Goal: Task Accomplishment & Management: Complete application form

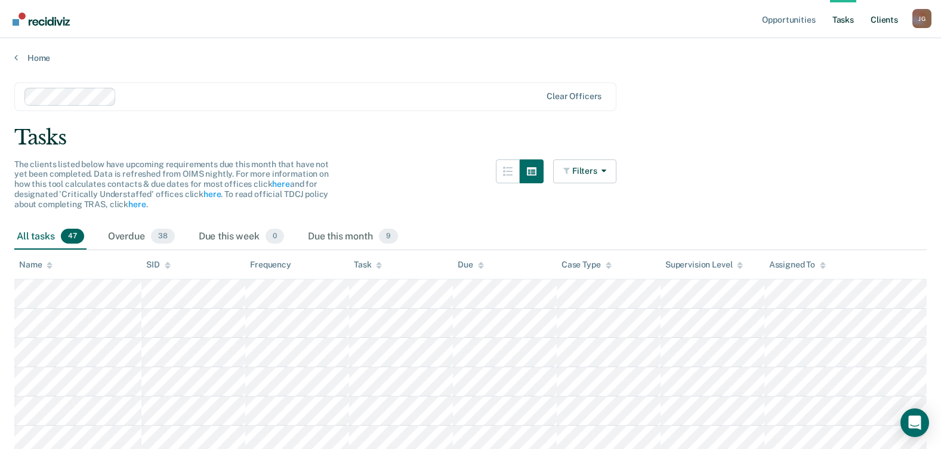
click at [884, 16] on link "Client s" at bounding box center [884, 19] width 32 height 38
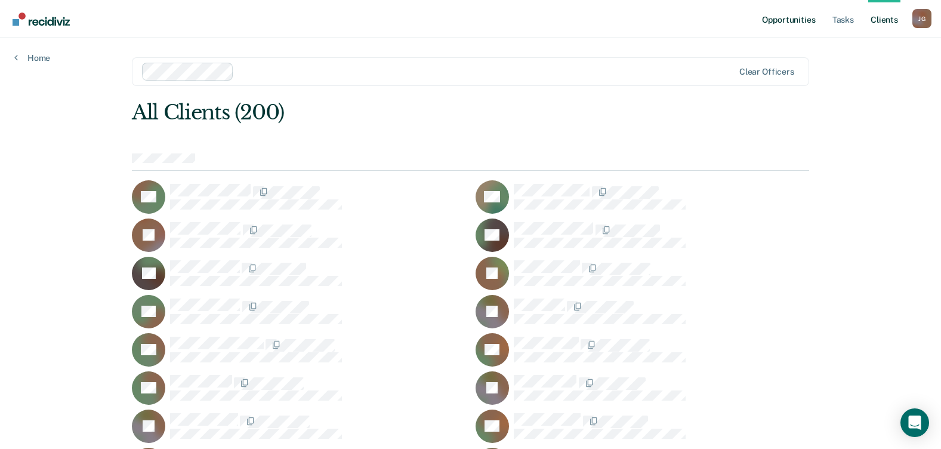
click at [786, 20] on link "Opportunities" at bounding box center [789, 19] width 58 height 38
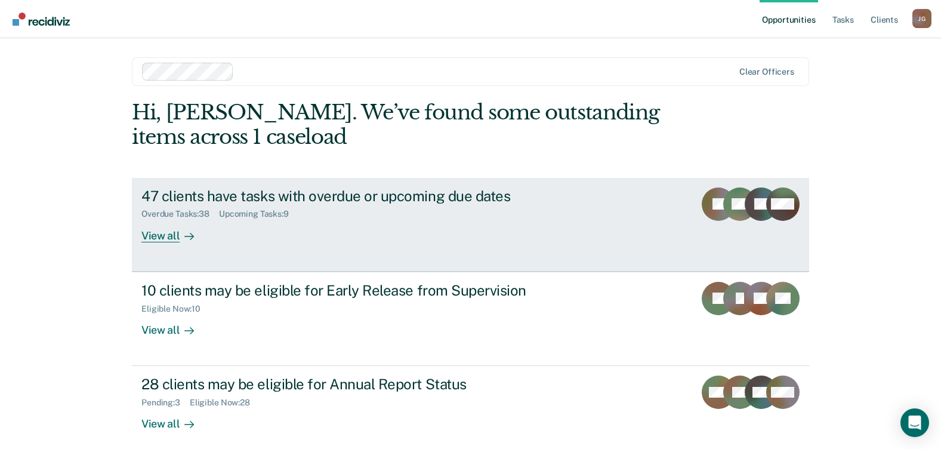
click at [168, 235] on div "View all" at bounding box center [174, 230] width 67 height 23
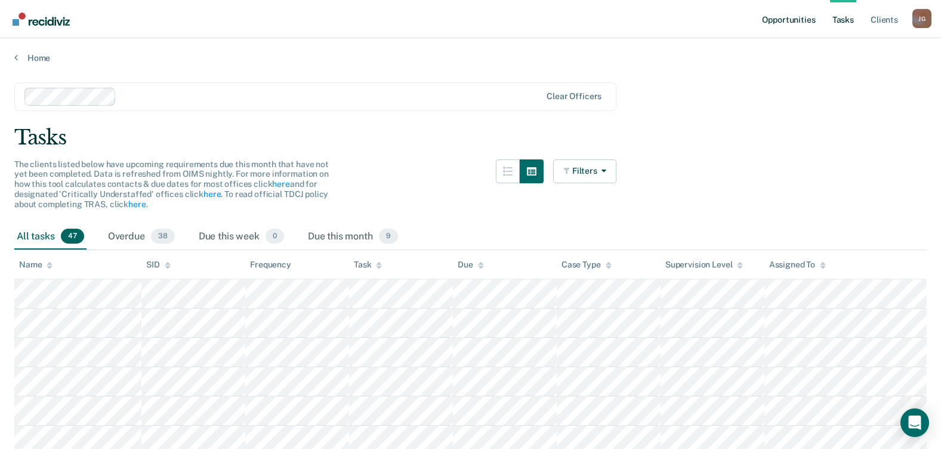
click at [794, 17] on link "Opportunities" at bounding box center [789, 19] width 58 height 38
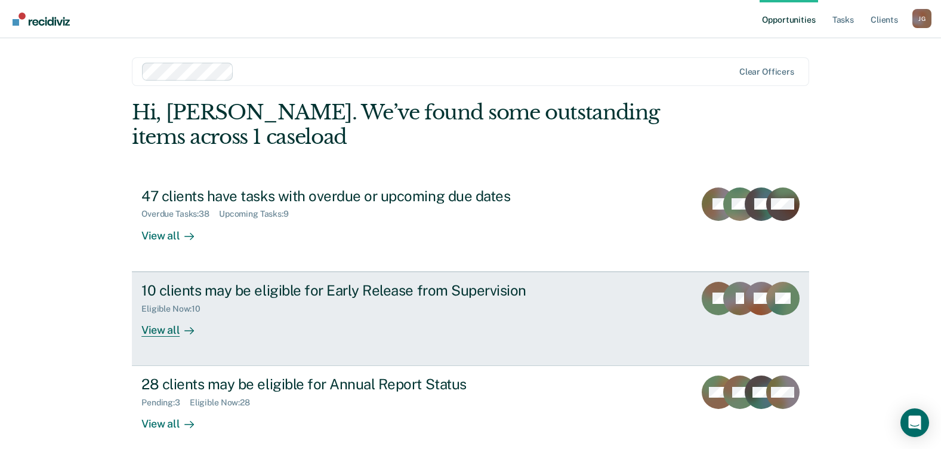
click at [159, 325] on div "View all" at bounding box center [174, 324] width 67 height 23
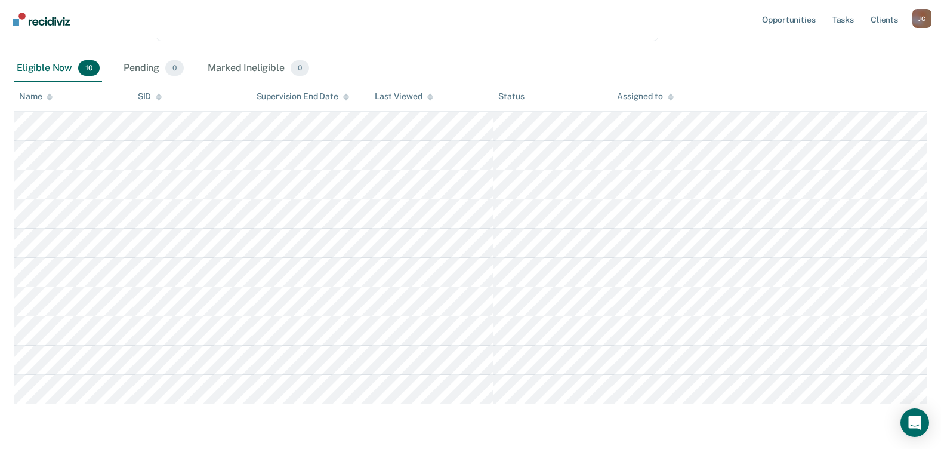
scroll to position [231, 0]
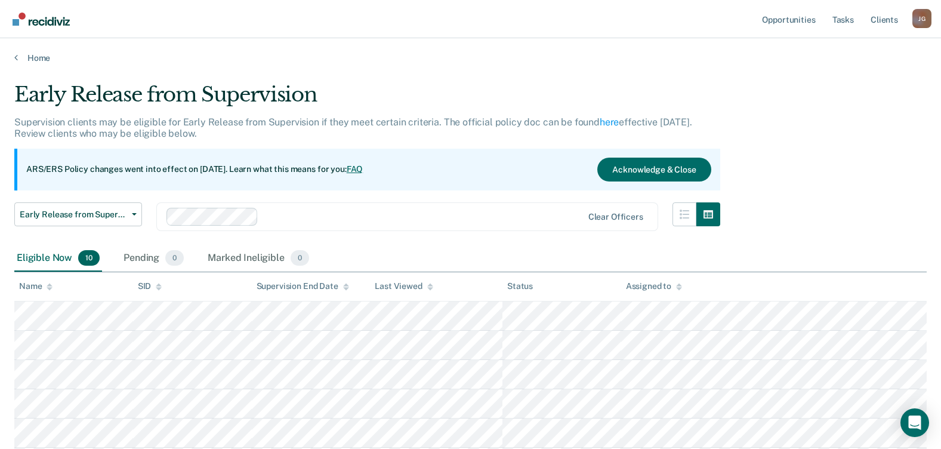
scroll to position [231, 0]
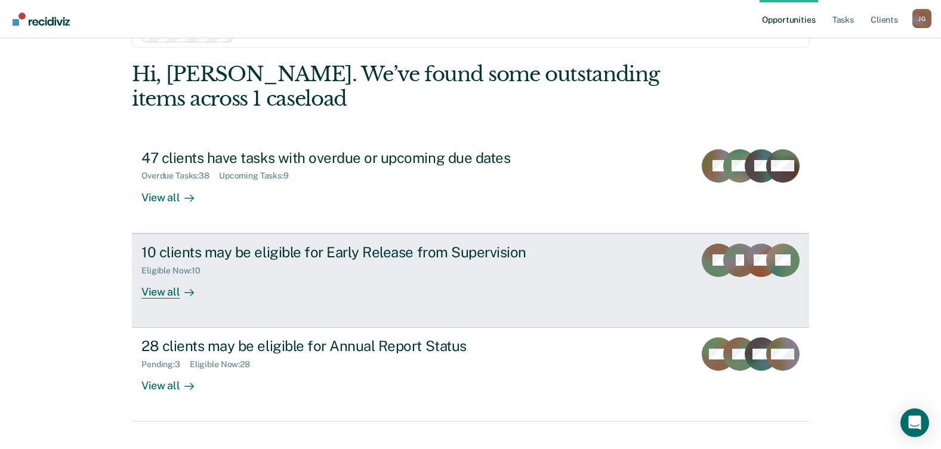
scroll to position [58, 0]
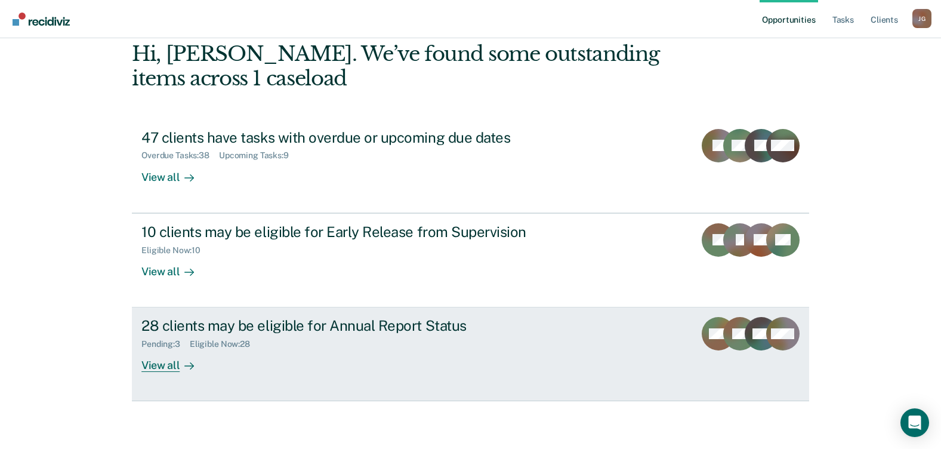
click at [159, 359] on div "View all" at bounding box center [174, 360] width 67 height 23
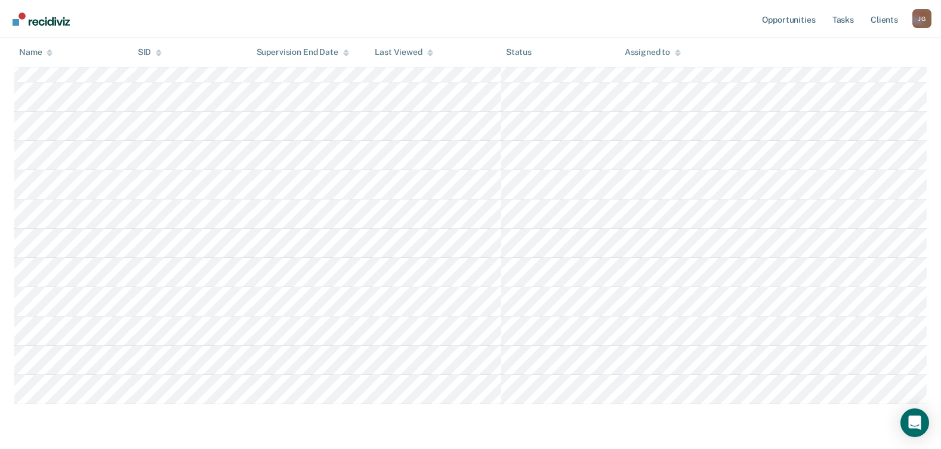
scroll to position [119, 0]
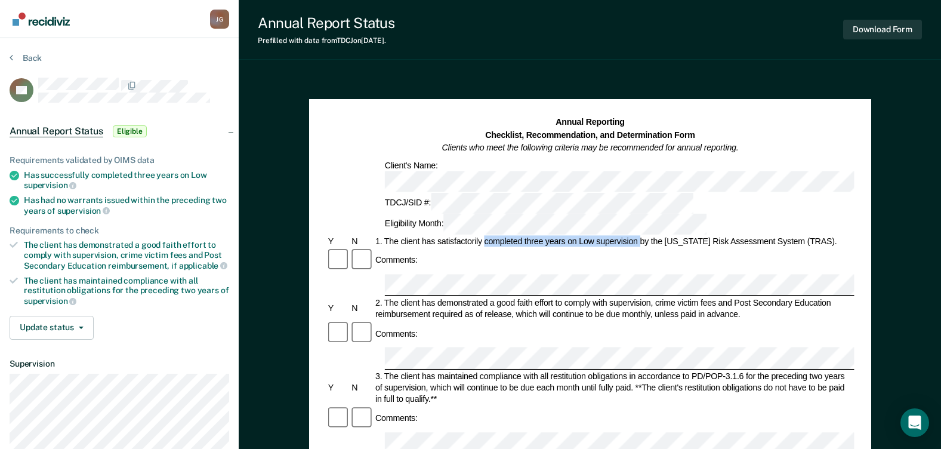
drag, startPoint x: 484, startPoint y: 194, endPoint x: 641, endPoint y: 191, distance: 157.0
click at [641, 236] on div "1. The client has satisfactorily completed three years on Low supervision by th…" at bounding box center [614, 241] width 481 height 11
drag, startPoint x: 641, startPoint y: 191, endPoint x: 628, endPoint y: 190, distance: 12.5
copy div "completed three years on Low supervision"
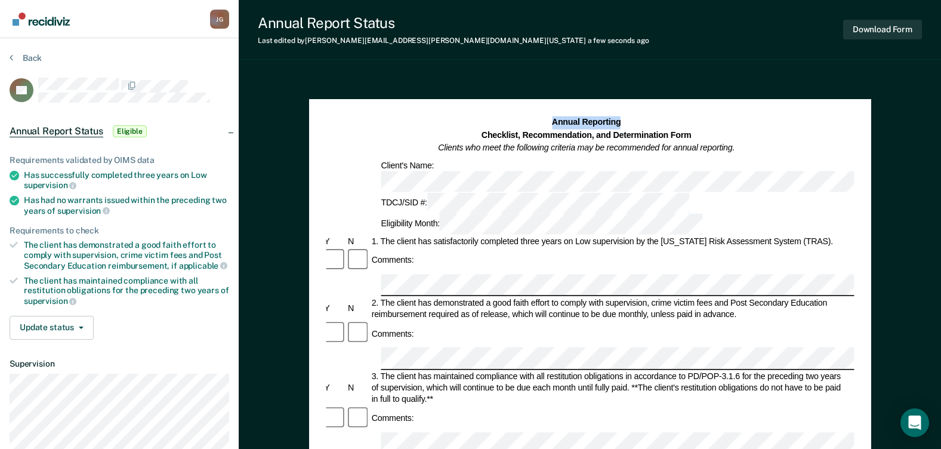
drag, startPoint x: 445, startPoint y: 73, endPoint x: 524, endPoint y: 82, distance: 79.3
click at [524, 82] on div "Annual Report Status Last edited by Joanna.Gonzalez@tdcj.texas.gov a few second…" at bounding box center [590, 435] width 702 height 870
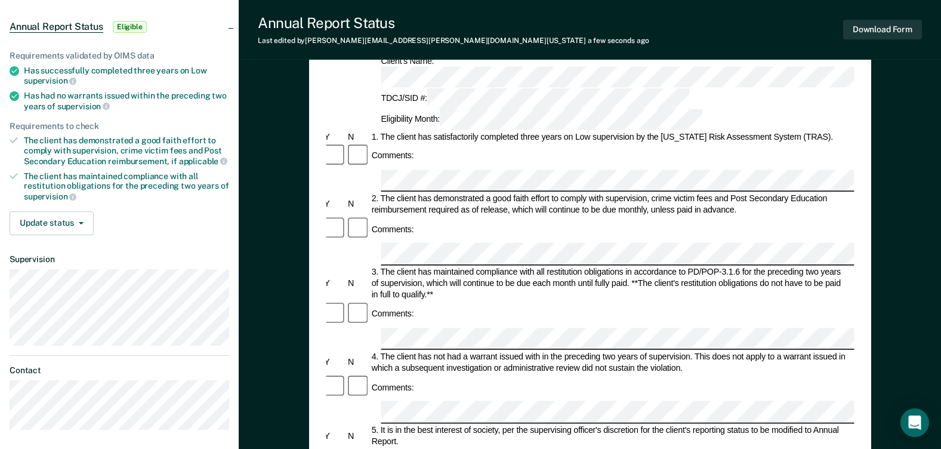
scroll to position [119, 0]
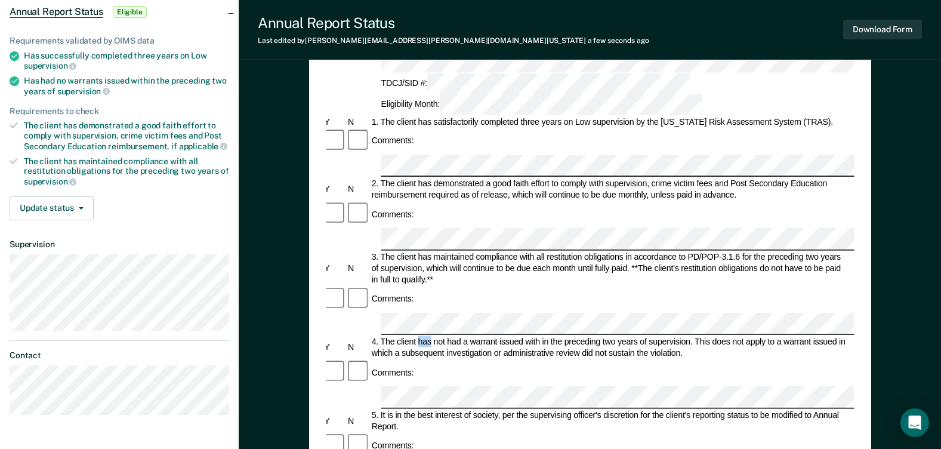
drag, startPoint x: 418, startPoint y: 244, endPoint x: 431, endPoint y: 245, distance: 13.1
click at [431, 336] on div "4. The client has not had a warrant issued with in the preceding two years of s…" at bounding box center [609, 347] width 481 height 23
drag, startPoint x: 431, startPoint y: 245, endPoint x: 380, endPoint y: 243, distance: 50.7
click at [380, 336] on div "4. The client has not had a warrant issued with in the preceding two years of s…" at bounding box center [609, 347] width 481 height 23
drag, startPoint x: 381, startPoint y: 243, endPoint x: 564, endPoint y: 244, distance: 182.6
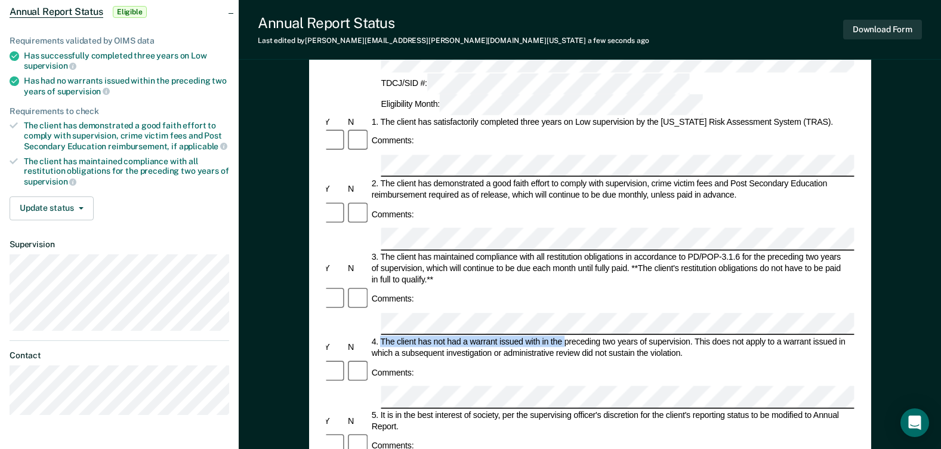
click at [564, 336] on div "4. The client has not had a warrant issued with in the preceding two years of s…" at bounding box center [609, 347] width 481 height 23
drag, startPoint x: 564, startPoint y: 244, endPoint x: 553, endPoint y: 245, distance: 10.8
copy div "The client has not had a warrant issued with in the"
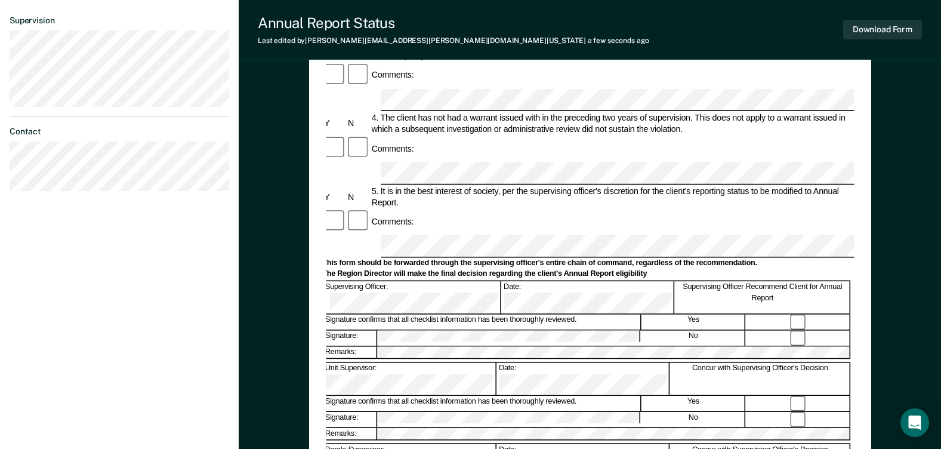
scroll to position [358, 0]
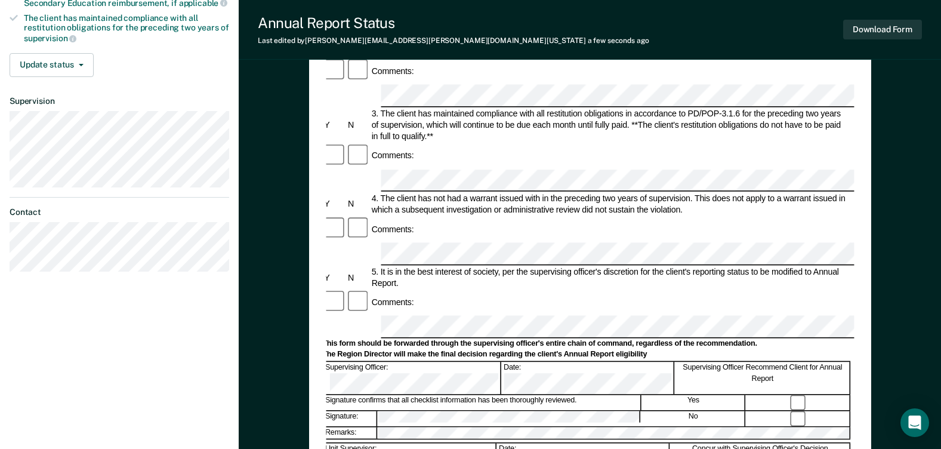
scroll to position [476, 0]
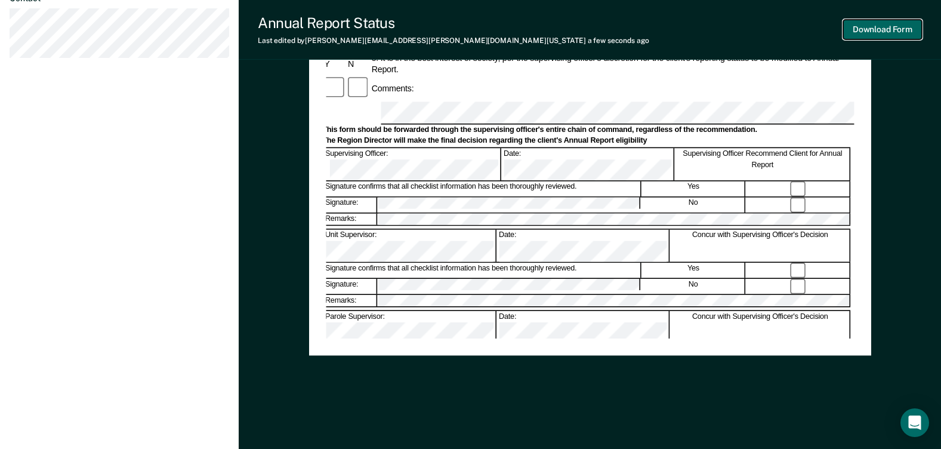
click at [888, 27] on button "Download Form" at bounding box center [882, 30] width 79 height 20
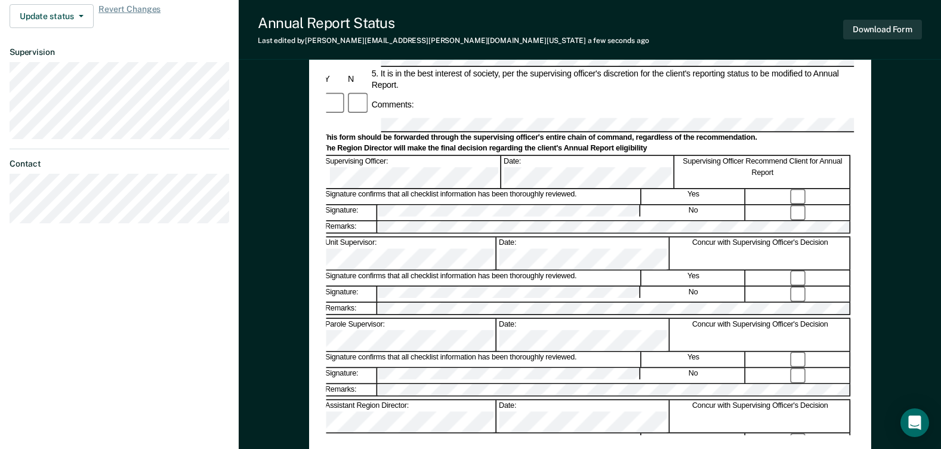
scroll to position [357, 0]
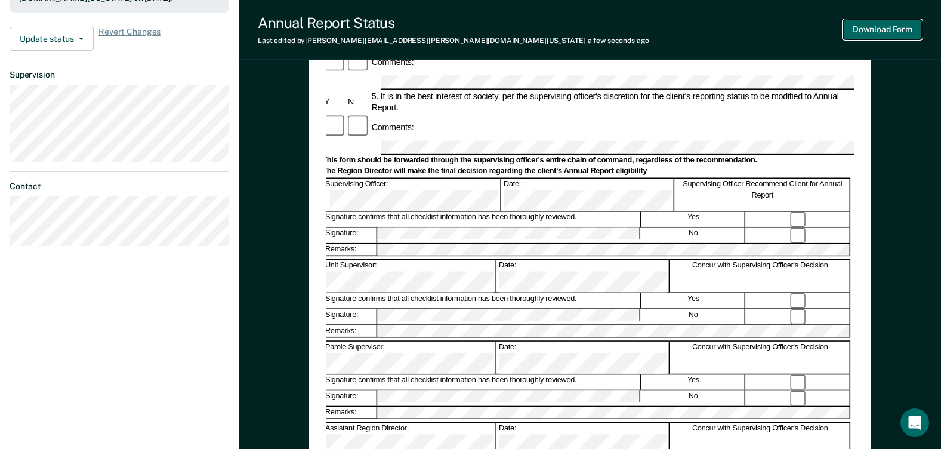
click at [877, 24] on button "Download Form" at bounding box center [882, 30] width 79 height 20
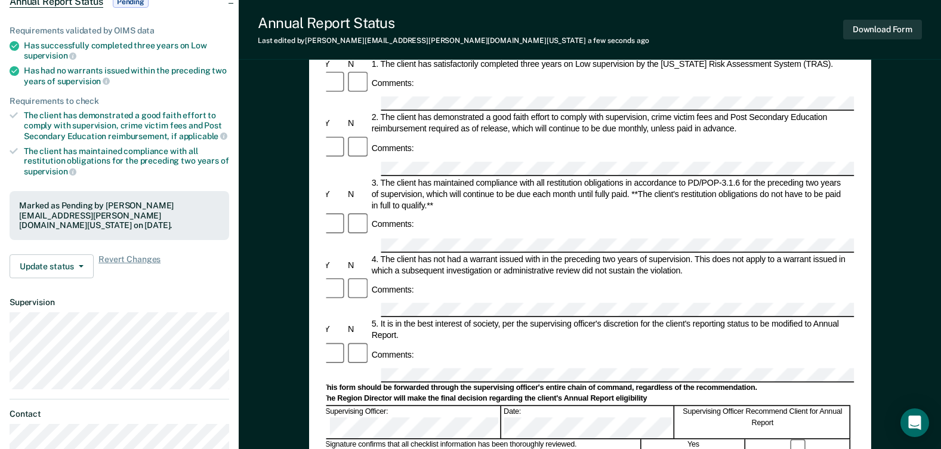
scroll to position [0, 0]
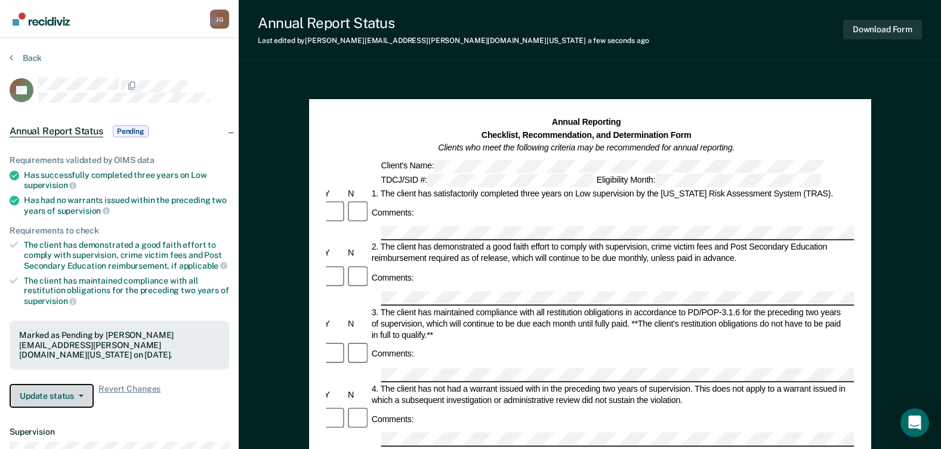
click at [79, 389] on button "Update status" at bounding box center [52, 396] width 84 height 24
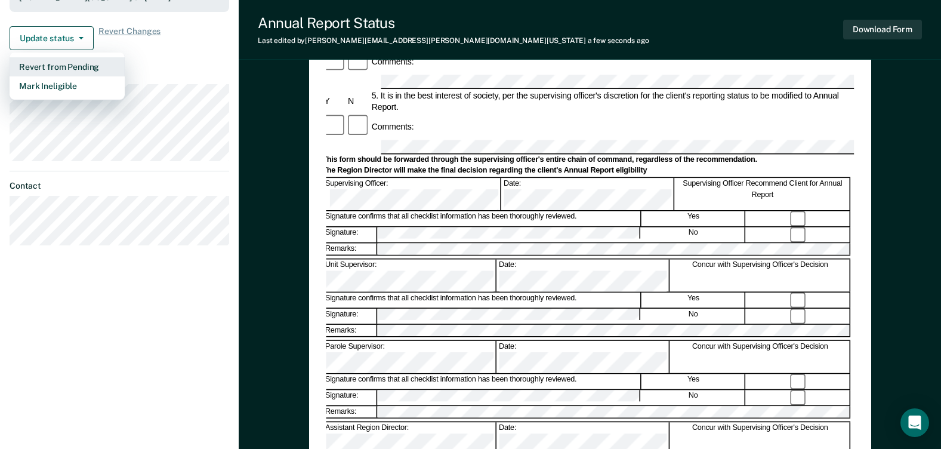
scroll to position [358, 0]
click at [61, 83] on button "Mark Ineligible" at bounding box center [67, 85] width 115 height 19
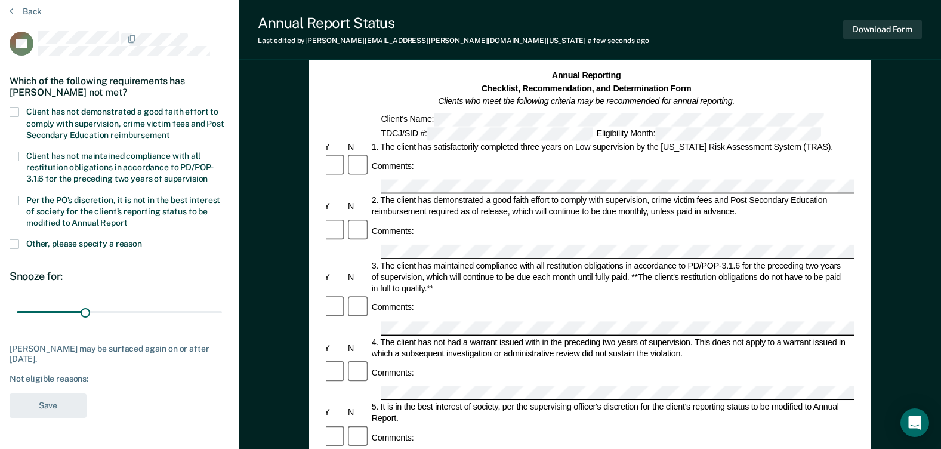
scroll to position [0, 0]
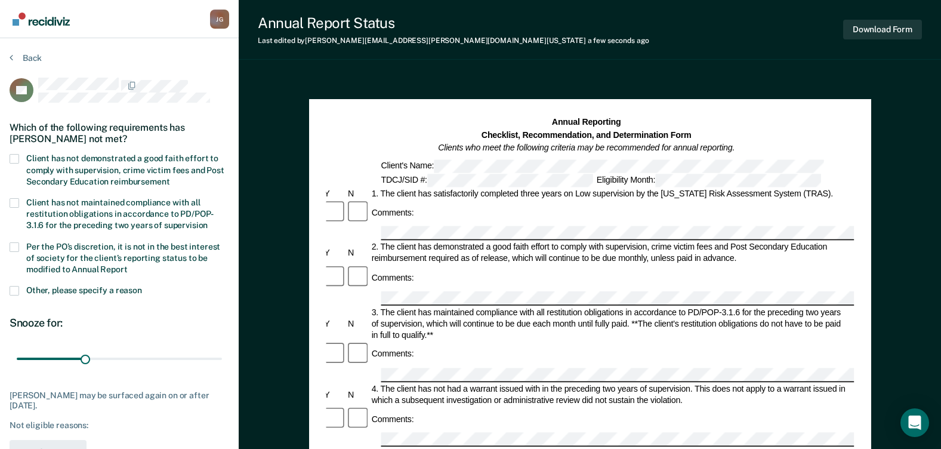
click at [21, 158] on label "Client has not demonstrated a good faith effort to comply with supervision, cri…" at bounding box center [120, 171] width 220 height 35
click at [169, 177] on input "Client has not demonstrated a good faith effort to comply with supervision, cri…" at bounding box center [169, 177] width 0 height 0
click at [11, 247] on span at bounding box center [15, 247] width 10 height 10
click at [128, 265] on input "Per the PO’s discretion, it is not in the best interest of society for the clie…" at bounding box center [128, 265] width 0 height 0
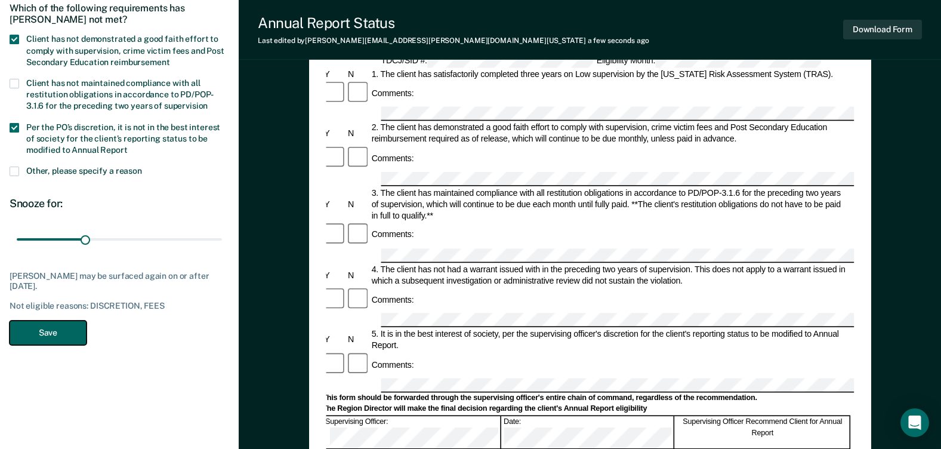
click at [53, 325] on button "Save" at bounding box center [48, 332] width 77 height 24
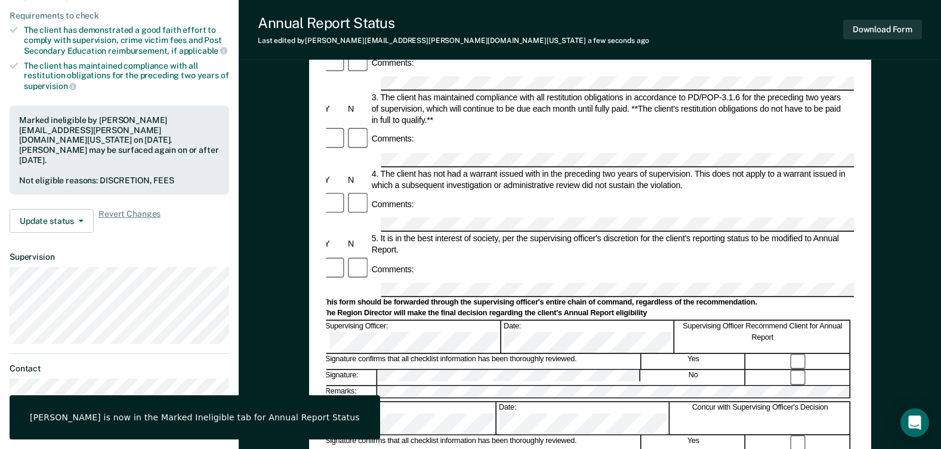
scroll to position [0, 0]
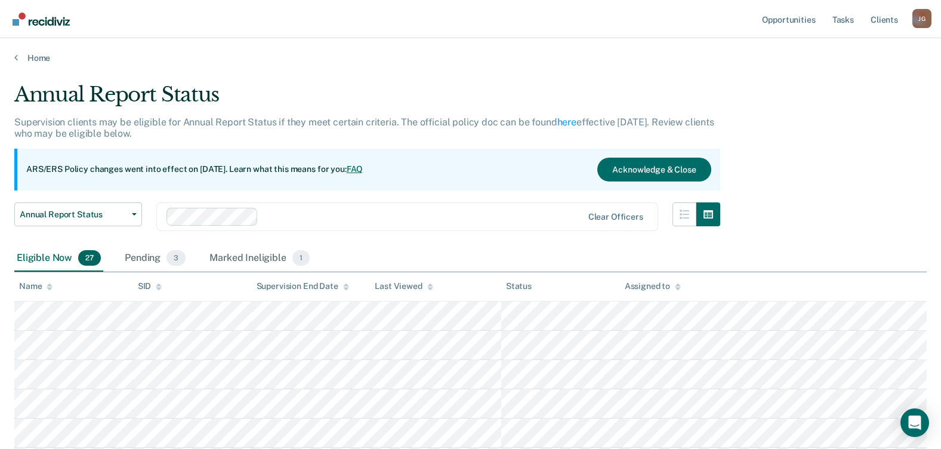
scroll to position [119, 0]
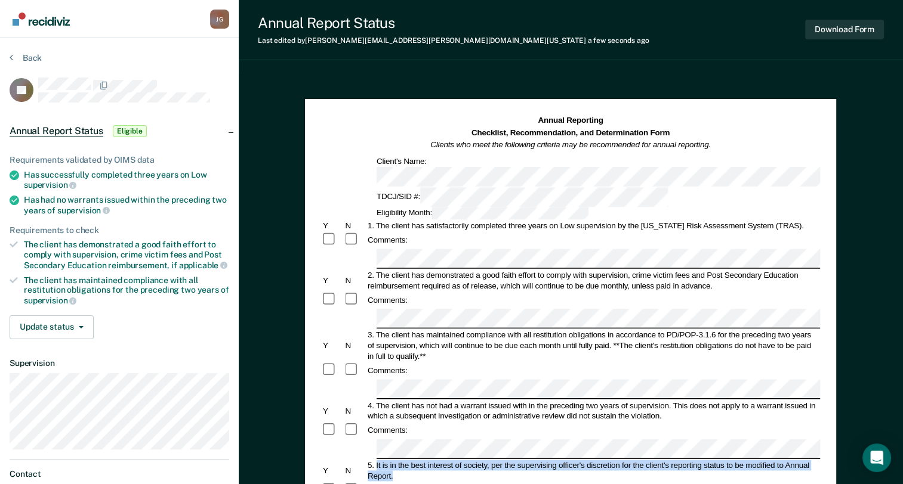
drag, startPoint x: 375, startPoint y: 400, endPoint x: 396, endPoint y: 412, distance: 23.8
click at [396, 448] on div "5. It is in the best interest of society, per the supervising officer's discret…" at bounding box center [593, 471] width 454 height 21
drag, startPoint x: 396, startPoint y: 412, endPoint x: 383, endPoint y: 407, distance: 13.6
copy div "It is in the best interest of society, per the supervising officer's discretion…"
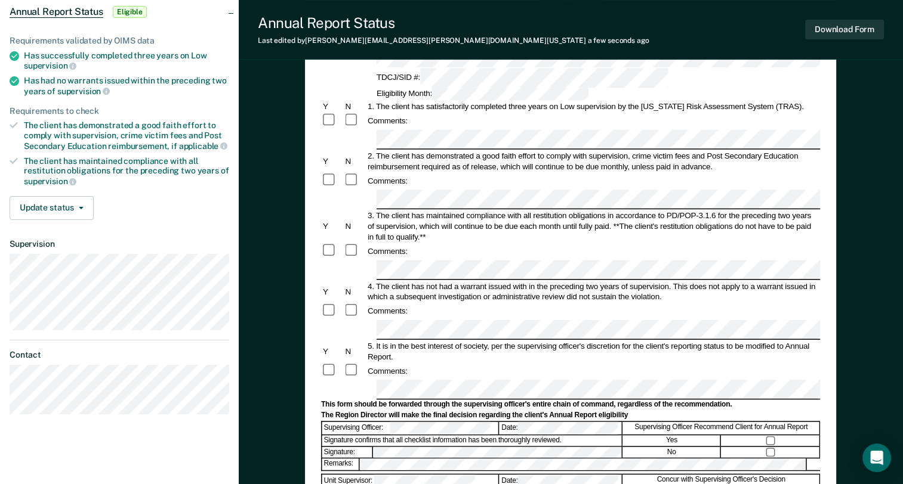
scroll to position [0, 28]
click at [903, 328] on html "Looks like you’re using Internet Explorer 11. For faster loading and a better e…" at bounding box center [451, 123] width 903 height 484
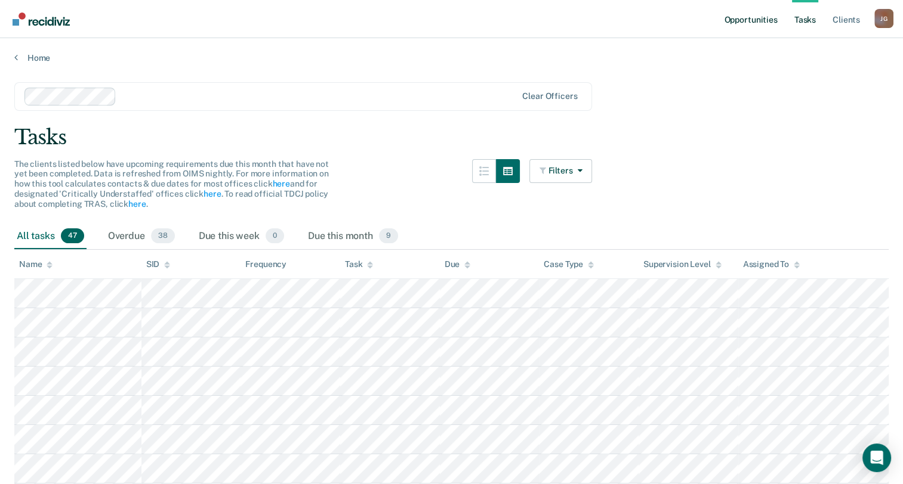
click at [754, 20] on link "Opportunities" at bounding box center [750, 19] width 58 height 38
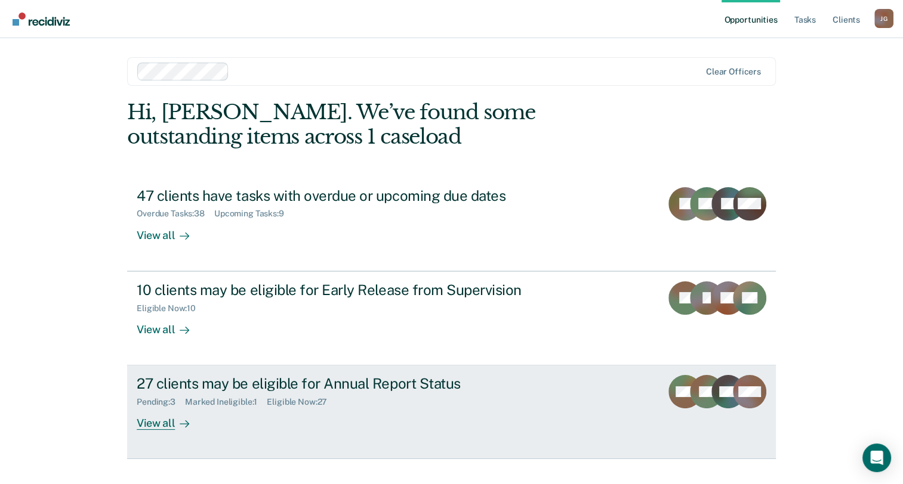
click at [161, 419] on div "View all" at bounding box center [170, 419] width 67 height 23
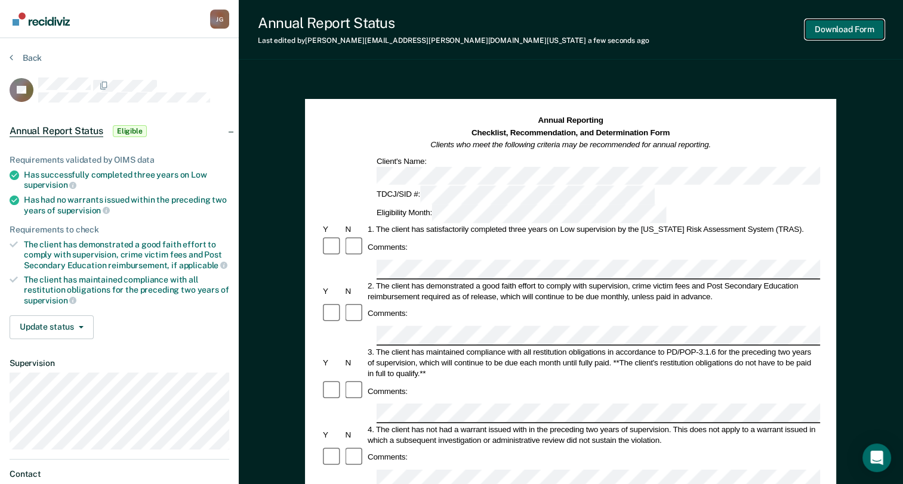
click at [838, 36] on button "Download Form" at bounding box center [844, 30] width 79 height 20
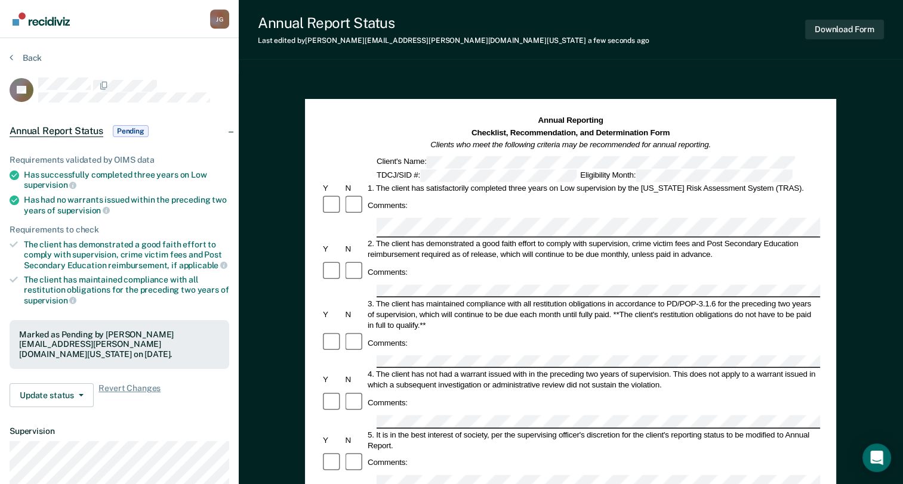
scroll to position [119, 0]
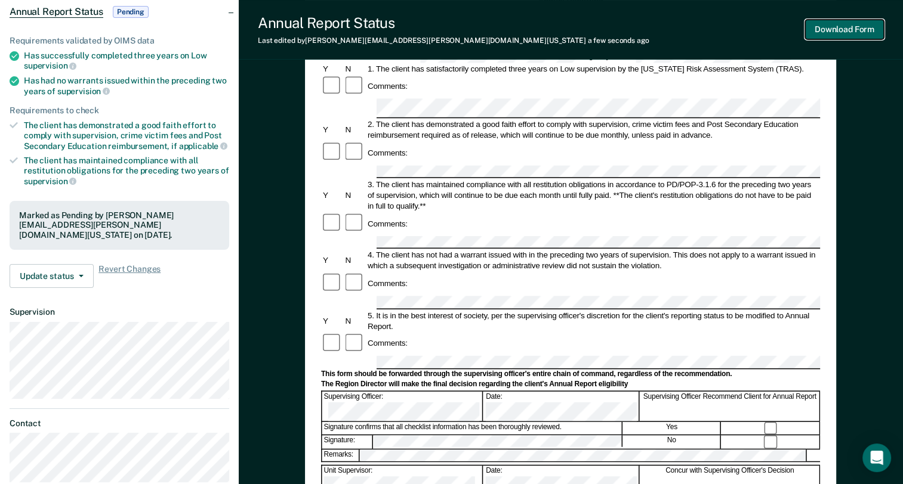
click at [856, 31] on button "Download Form" at bounding box center [844, 30] width 79 height 20
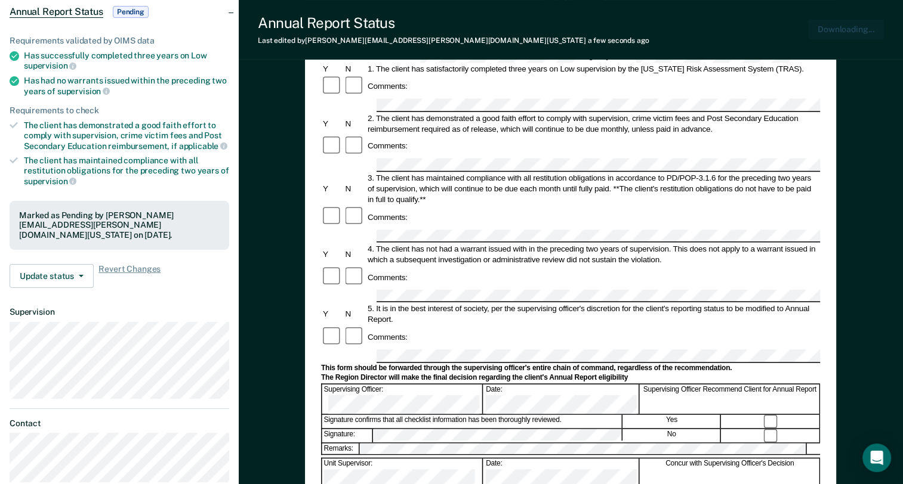
scroll to position [0, 0]
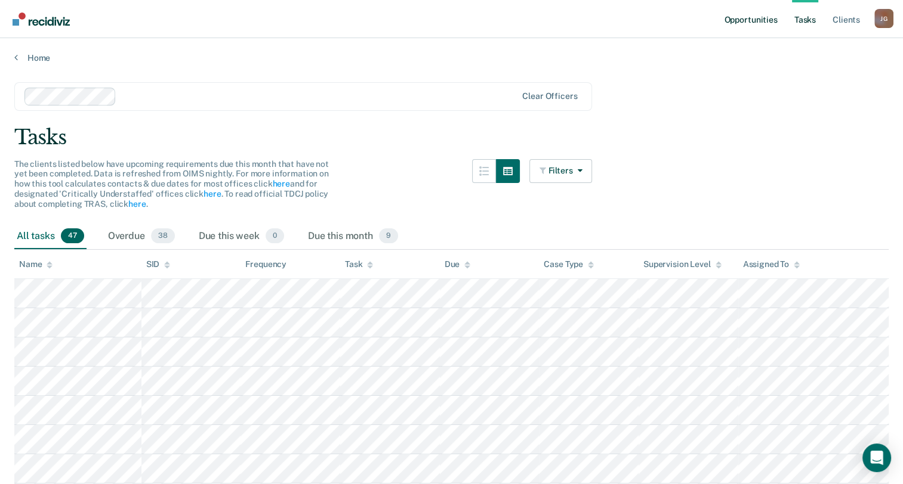
click at [757, 17] on link "Opportunities" at bounding box center [750, 19] width 58 height 38
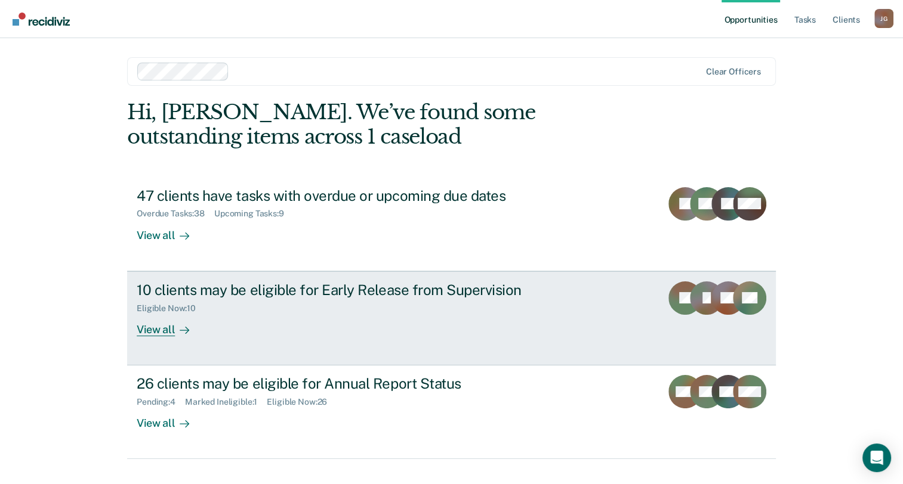
click at [153, 331] on div "View all" at bounding box center [170, 324] width 67 height 23
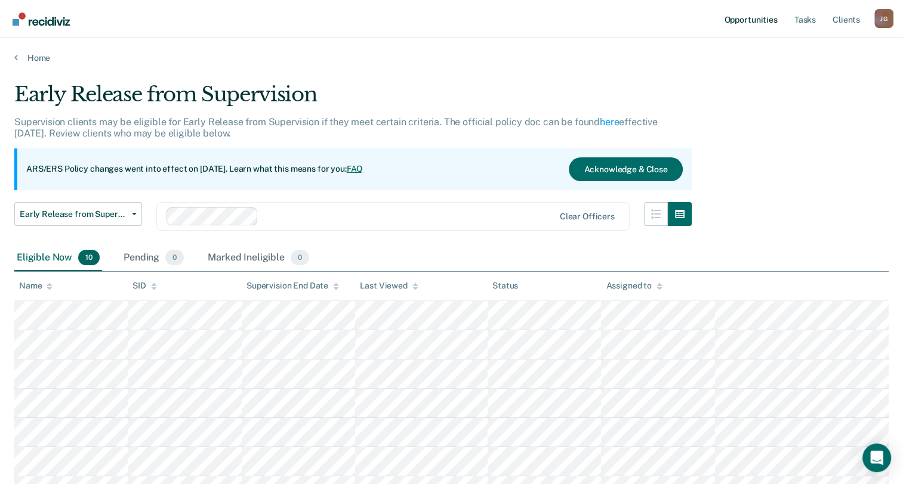
click at [752, 12] on link "Opportunities" at bounding box center [750, 19] width 58 height 38
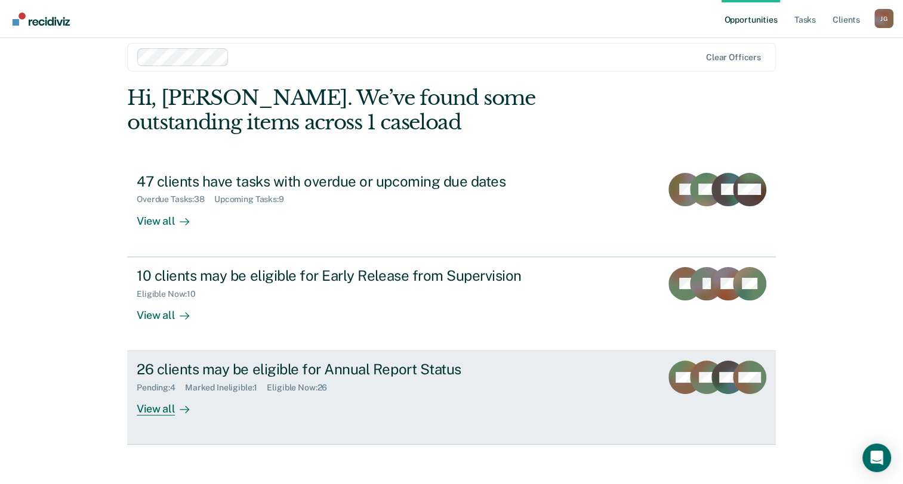
scroll to position [22, 0]
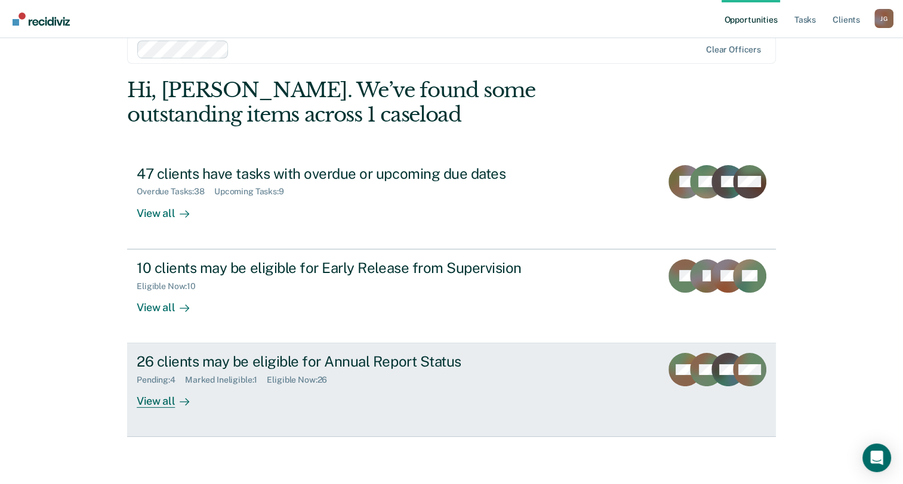
click at [150, 400] on div "View all" at bounding box center [170, 396] width 67 height 23
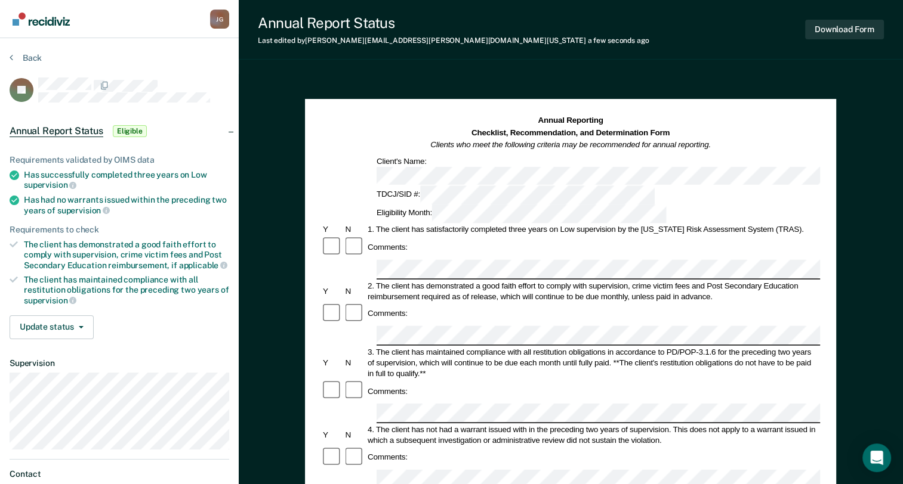
scroll to position [119, 0]
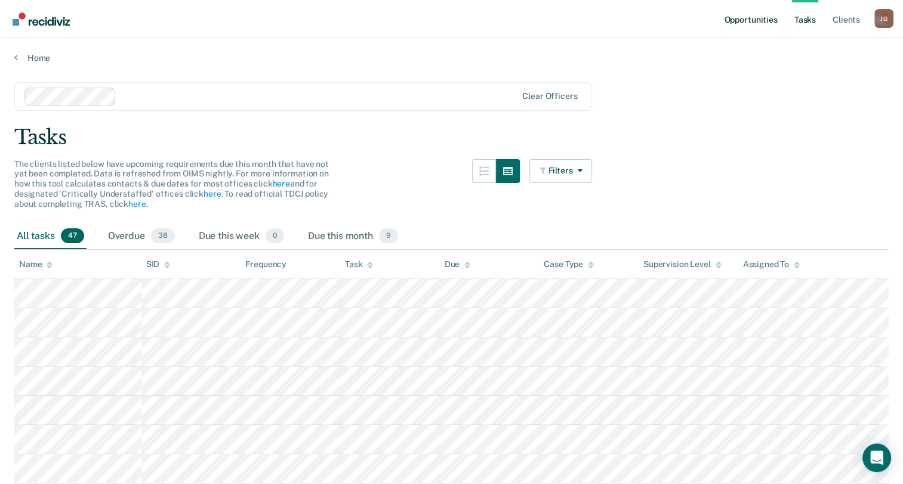
click at [747, 18] on link "Opportunities" at bounding box center [750, 19] width 58 height 38
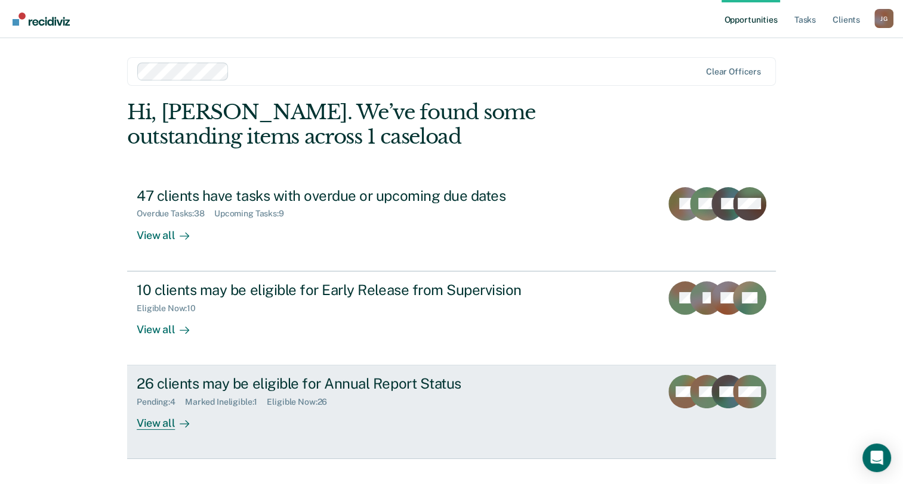
click at [199, 400] on div "Marked Ineligible : 1" at bounding box center [226, 402] width 82 height 10
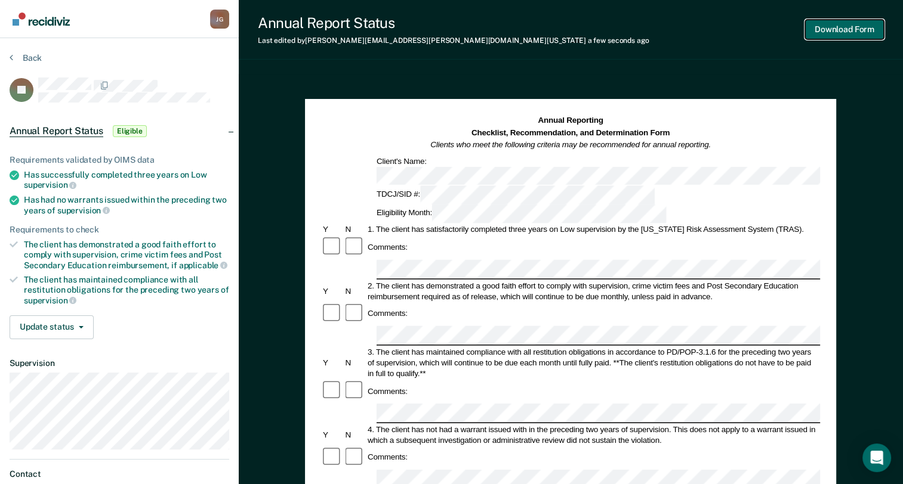
click at [840, 32] on button "Download Form" at bounding box center [844, 30] width 79 height 20
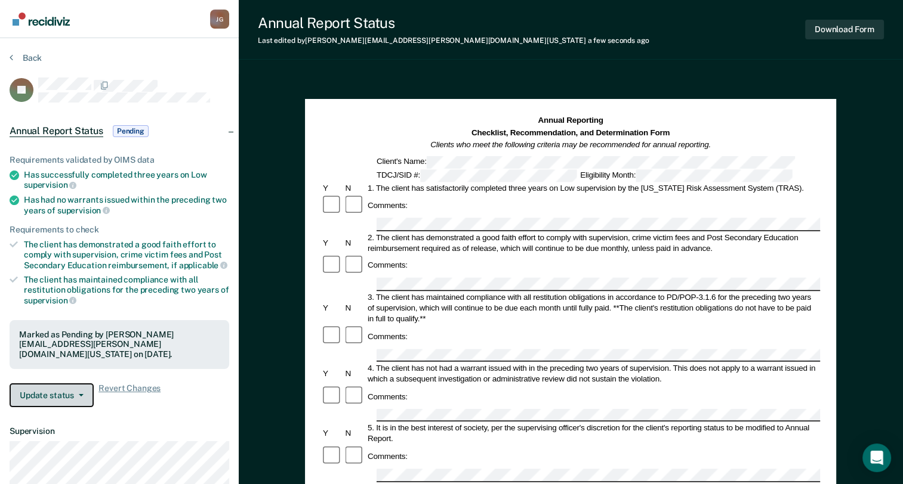
click at [72, 394] on button "Update status" at bounding box center [52, 396] width 84 height 24
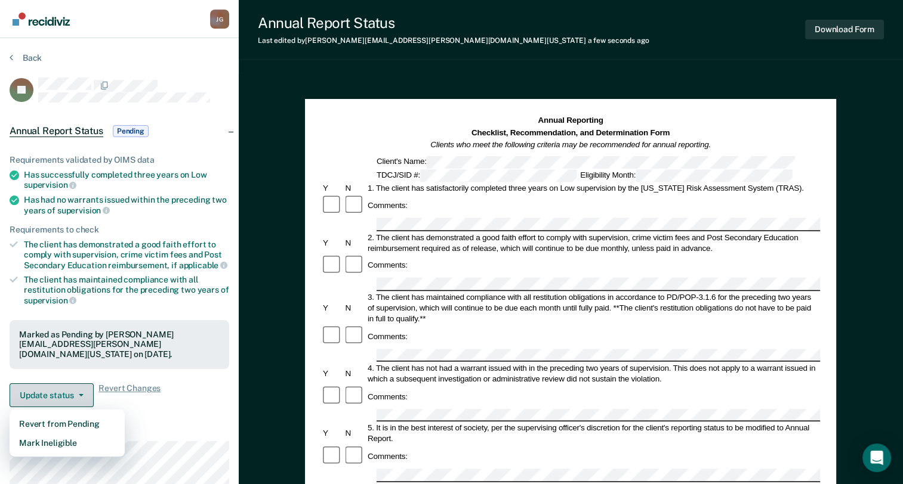
click at [70, 387] on button "Update status" at bounding box center [52, 396] width 84 height 24
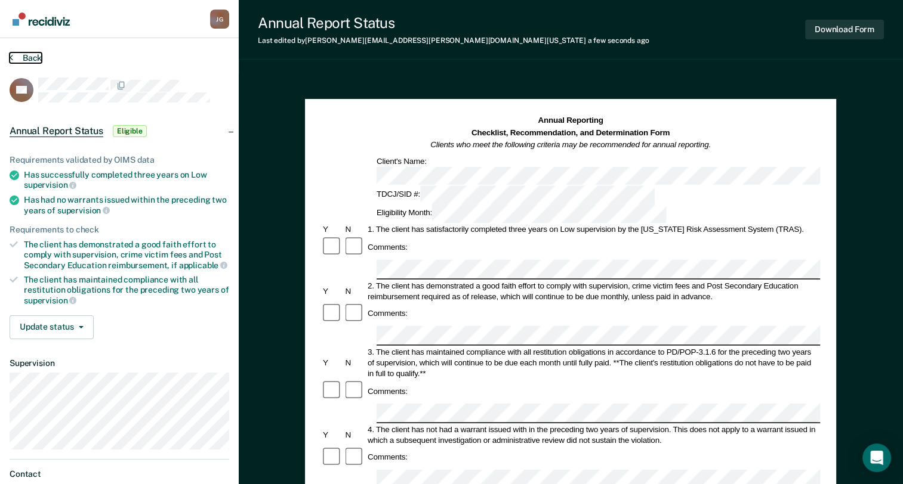
click at [21, 54] on button "Back" at bounding box center [26, 58] width 32 height 11
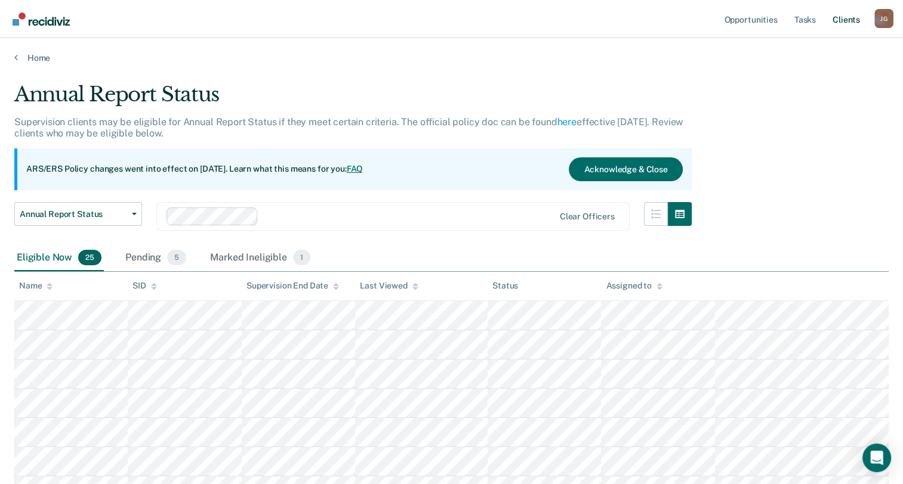
click at [846, 17] on link "Client s" at bounding box center [846, 19] width 32 height 38
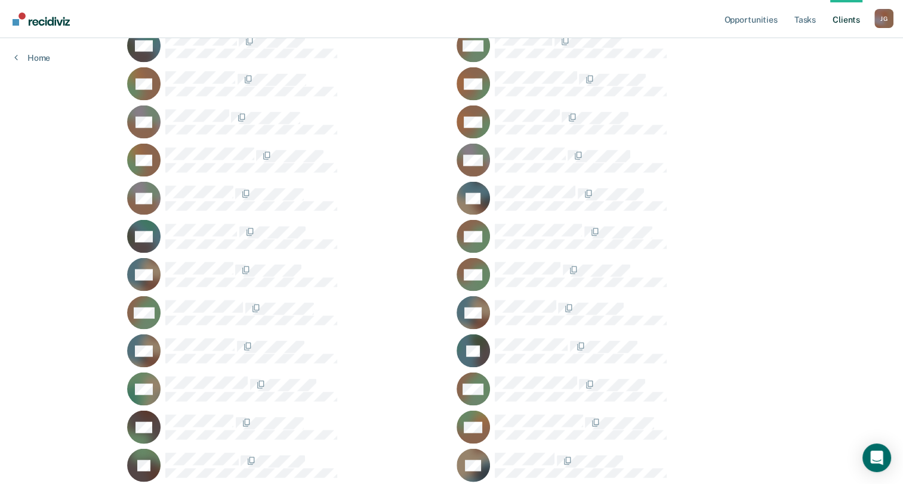
scroll to position [2029, 0]
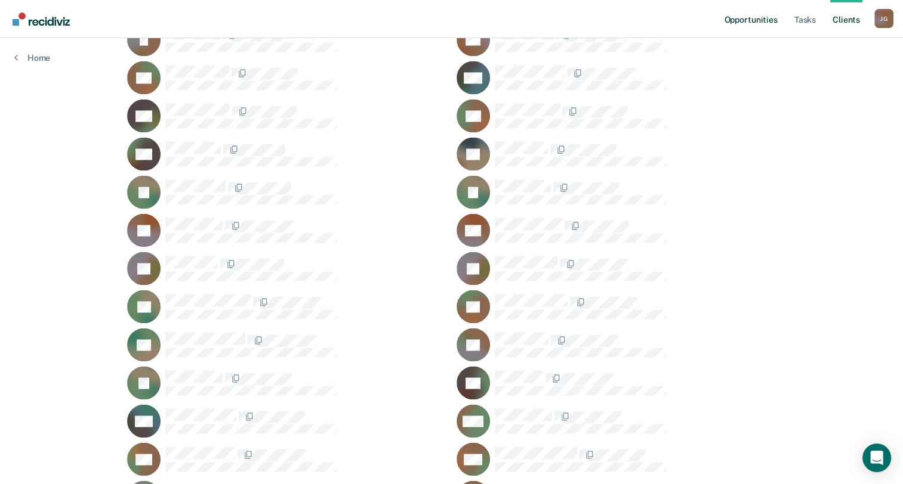
click at [761, 14] on link "Opportunities" at bounding box center [750, 19] width 58 height 38
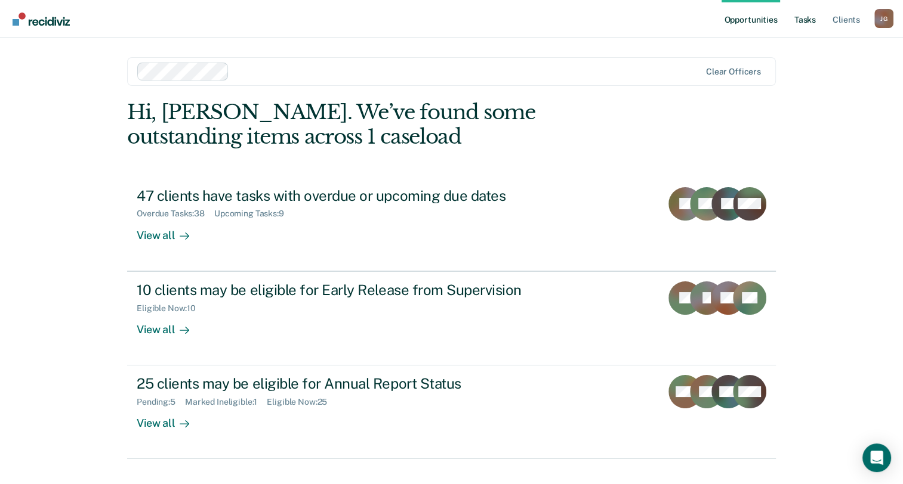
click at [807, 27] on link "Tasks" at bounding box center [805, 19] width 26 height 38
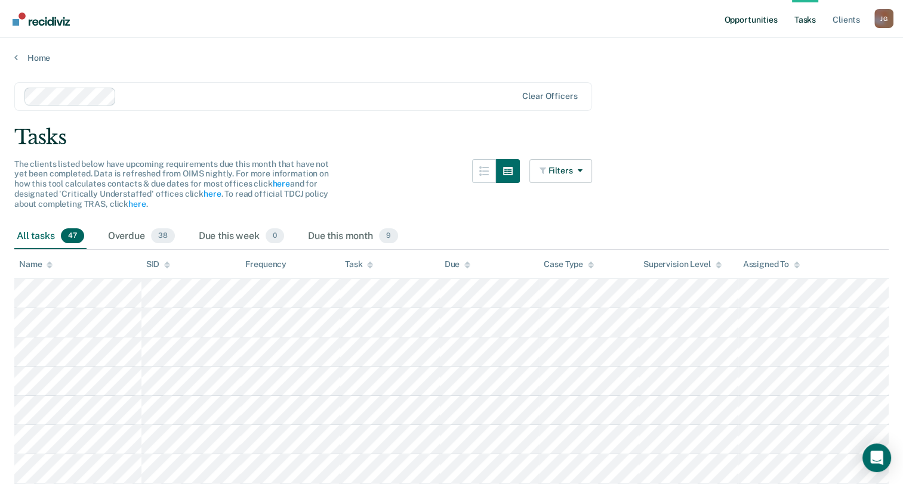
click at [744, 17] on link "Opportunities" at bounding box center [750, 19] width 58 height 38
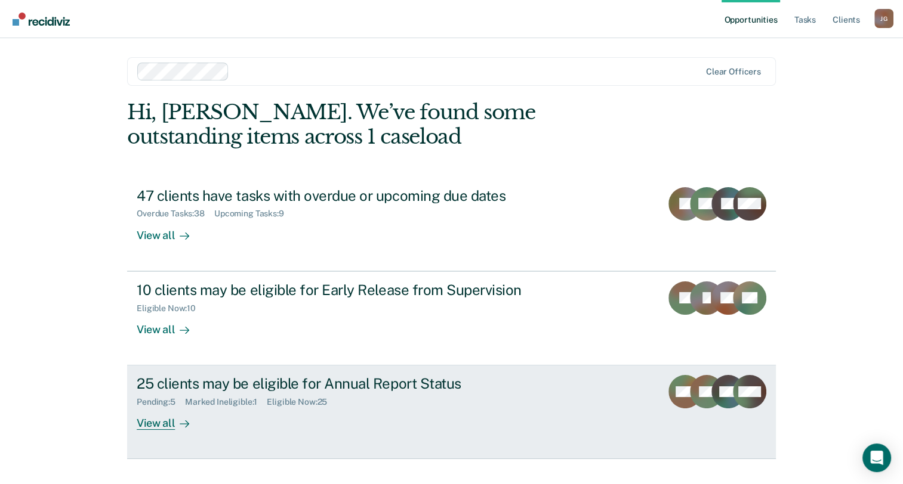
click at [158, 425] on div "View all" at bounding box center [170, 419] width 67 height 23
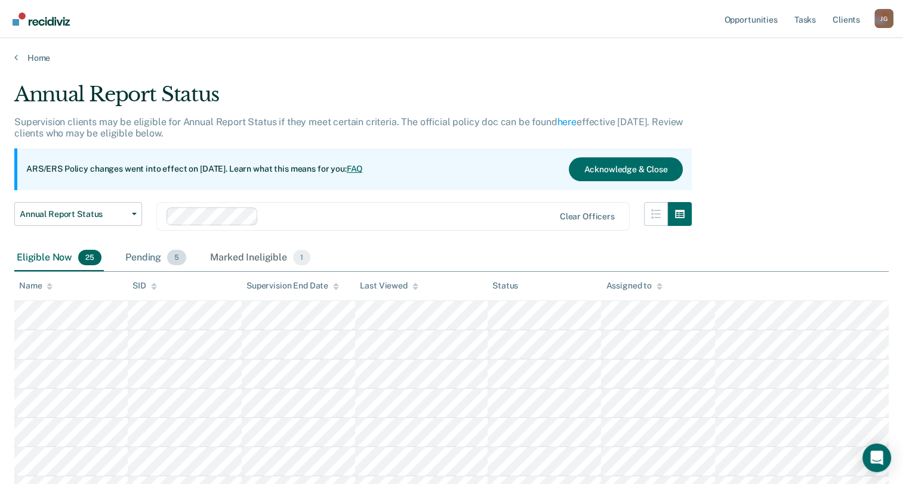
click at [156, 260] on div "Pending 5" at bounding box center [156, 258] width 66 height 26
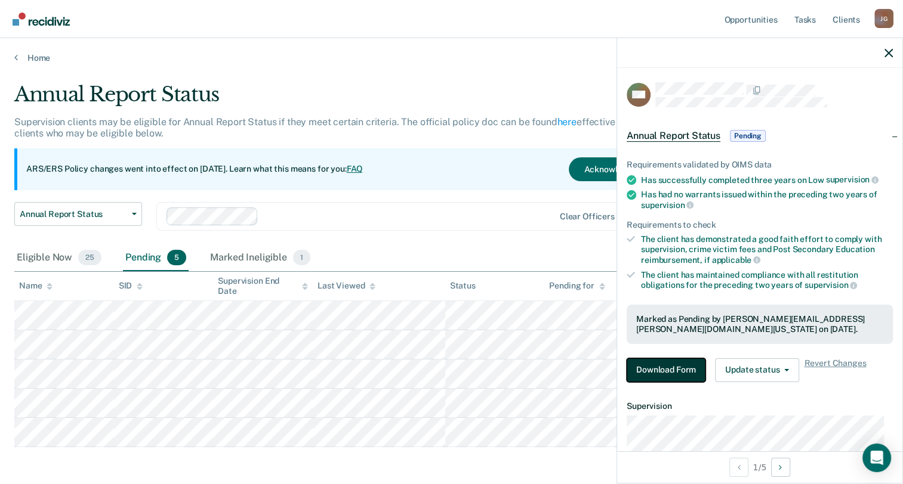
click at [671, 366] on button "Download Form" at bounding box center [666, 371] width 79 height 24
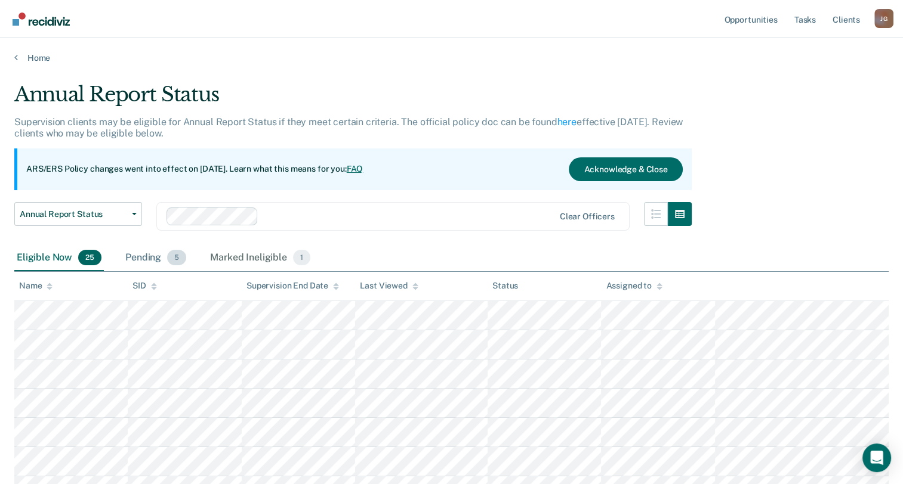
click at [155, 256] on div "Pending 5" at bounding box center [156, 258] width 66 height 26
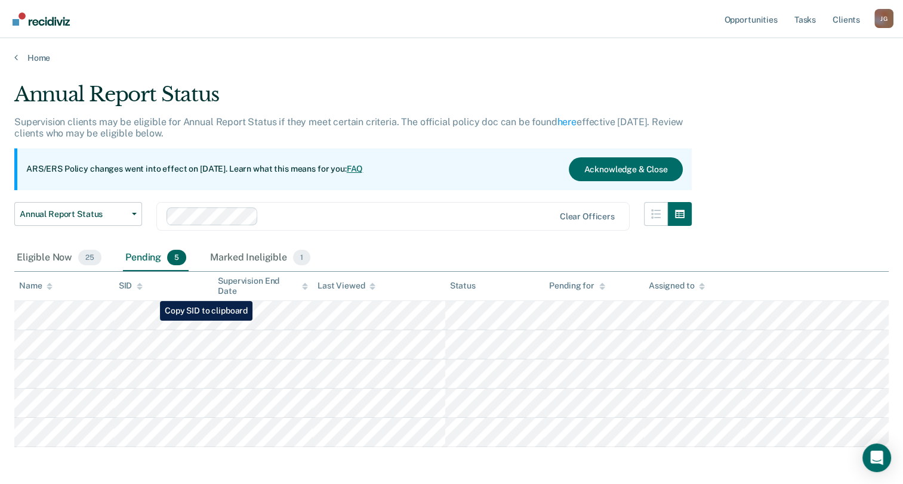
scroll to position [48, 0]
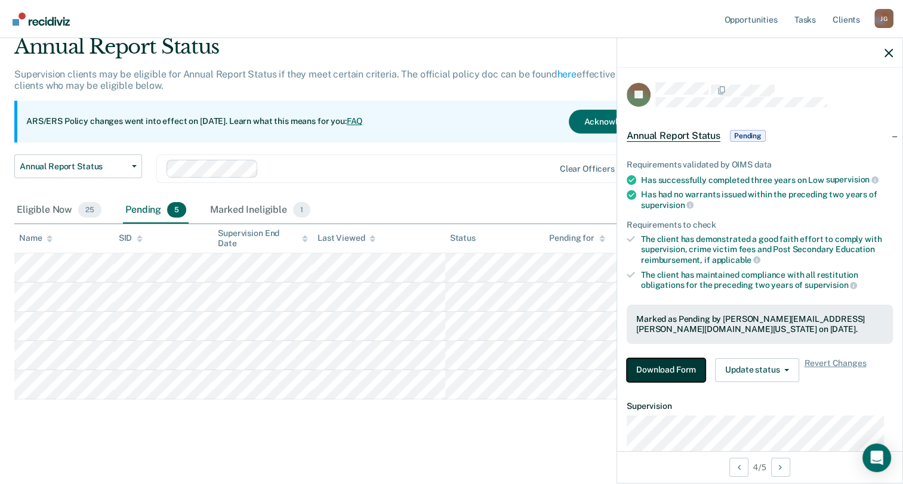
click at [662, 366] on button "Download Form" at bounding box center [666, 371] width 79 height 24
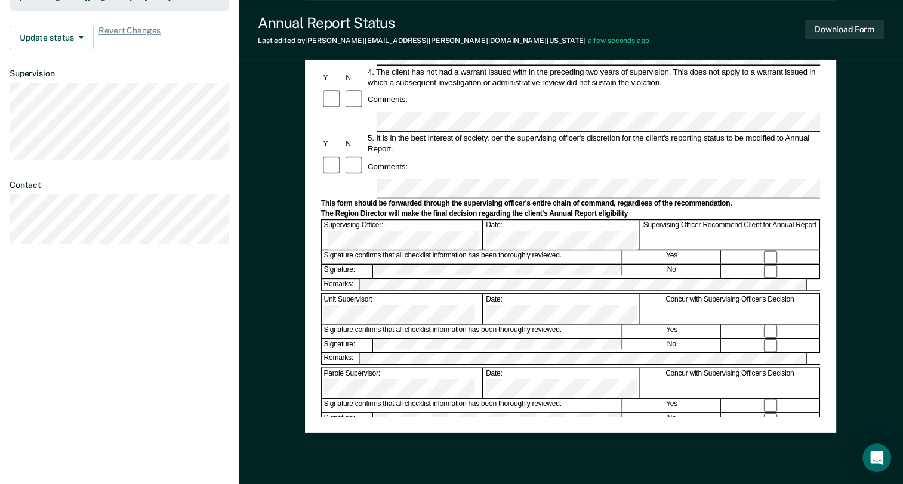
scroll to position [119, 0]
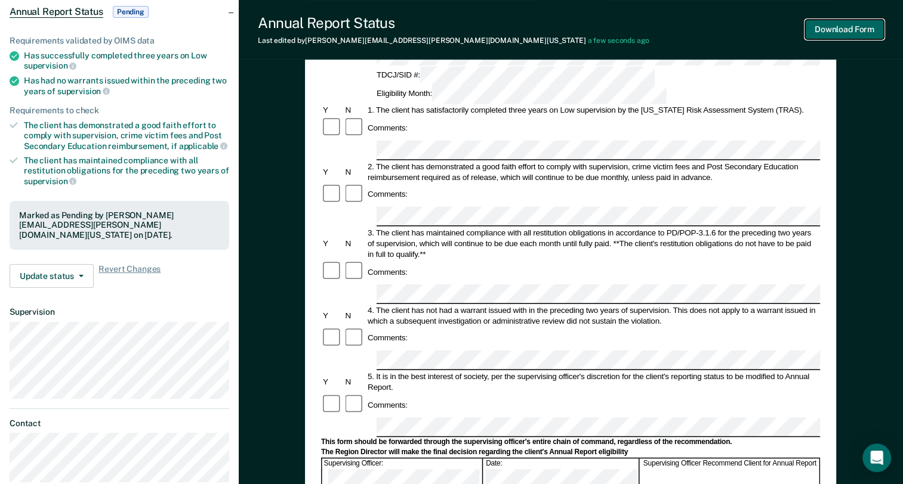
click at [859, 30] on button "Download Form" at bounding box center [844, 30] width 79 height 20
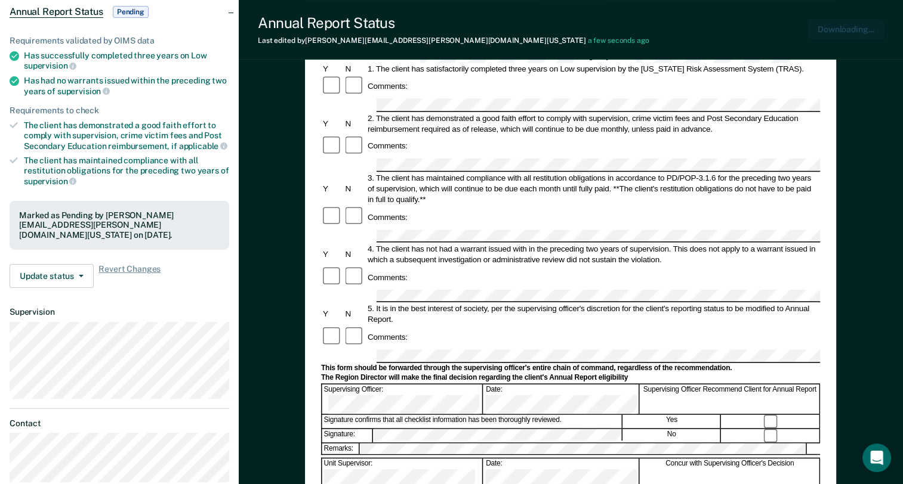
scroll to position [0, 0]
